Goal: Task Accomplishment & Management: Use online tool/utility

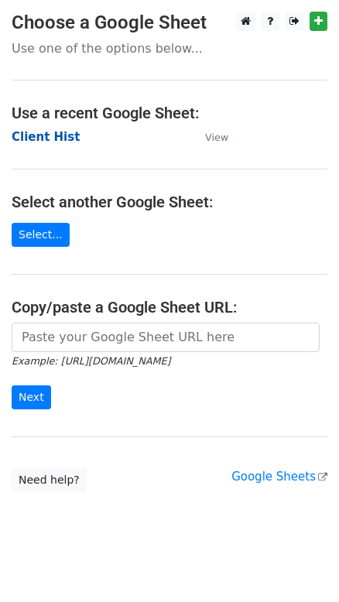
click at [51, 141] on strong "Client Hist" at bounding box center [46, 137] width 68 height 14
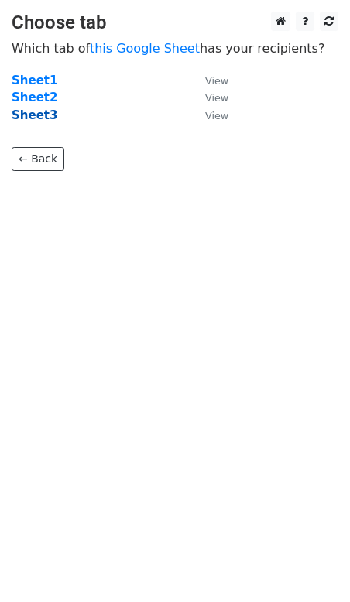
click at [37, 121] on strong "Sheet3" at bounding box center [35, 115] width 46 height 14
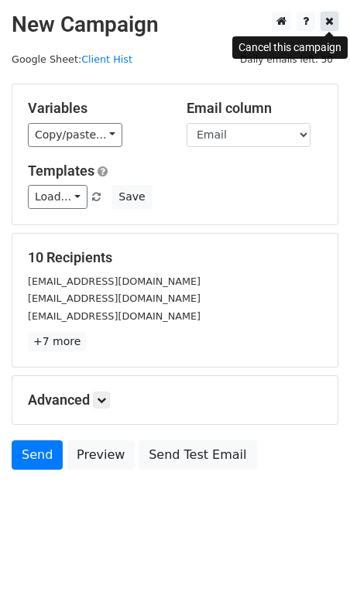
click at [326, 26] on icon at bounding box center [329, 20] width 9 height 11
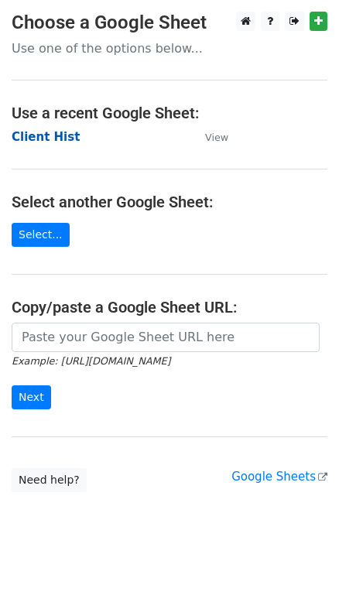
click at [38, 137] on strong "Client Hist" at bounding box center [46, 137] width 68 height 14
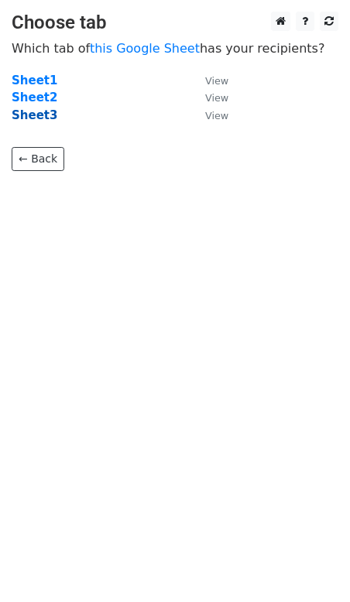
click at [24, 119] on strong "Sheet3" at bounding box center [35, 115] width 46 height 14
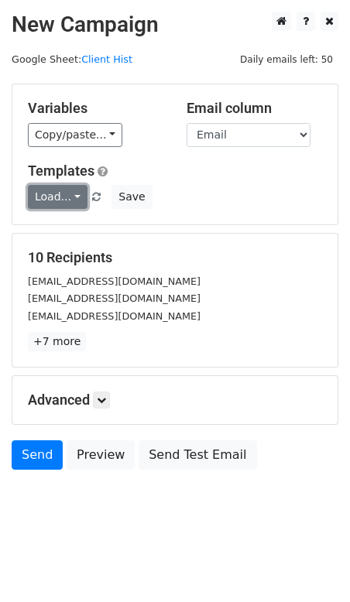
click at [60, 198] on link "Load..." at bounding box center [58, 197] width 60 height 24
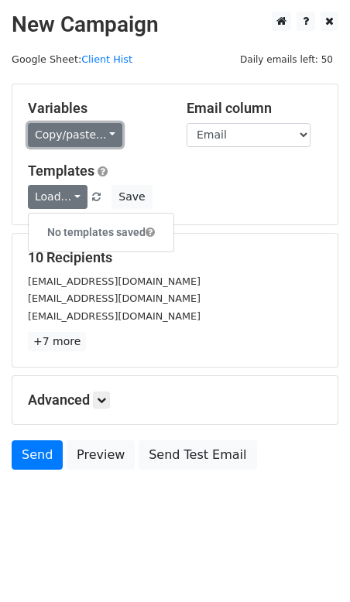
click at [80, 138] on link "Copy/paste..." at bounding box center [75, 135] width 94 height 24
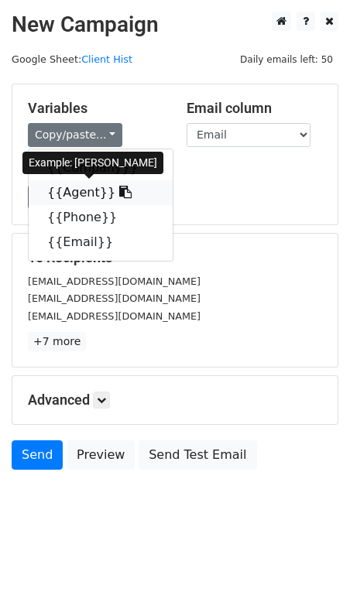
click at [73, 185] on link "{{Agent}}" at bounding box center [101, 192] width 144 height 25
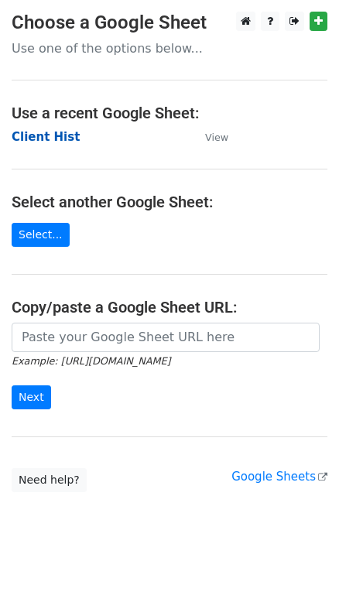
drag, startPoint x: 0, startPoint y: 0, endPoint x: 52, endPoint y: 135, distance: 144.2
click at [52, 135] on strong "Client Hist" at bounding box center [46, 137] width 68 height 14
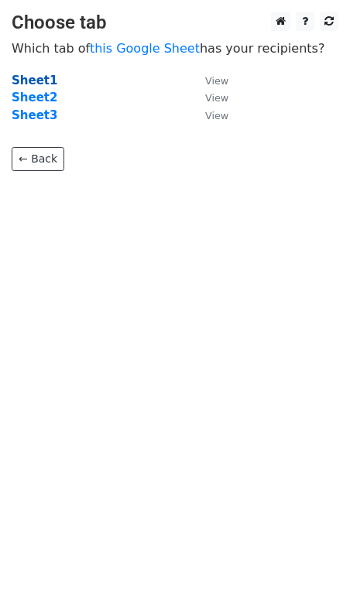
click at [32, 79] on strong "Sheet1" at bounding box center [35, 80] width 46 height 14
